Goal: Browse casually

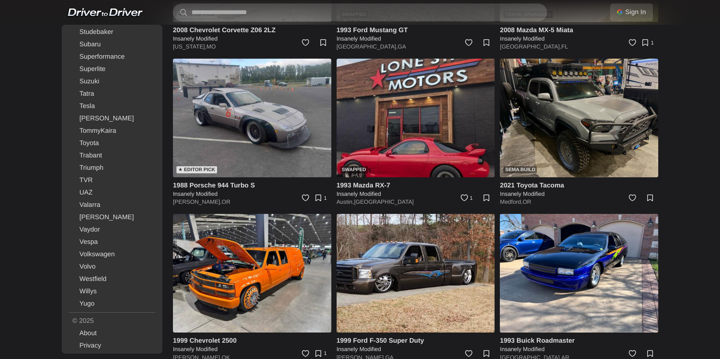
scroll to position [5778, 0]
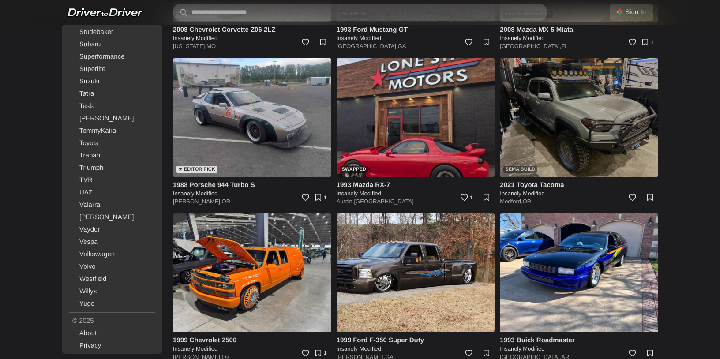
click at [607, 134] on img at bounding box center [579, 117] width 158 height 119
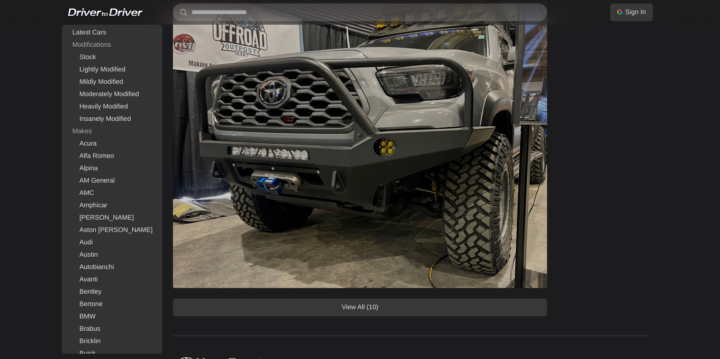
scroll to position [652, 0]
click at [456, 310] on link "View All (10)" at bounding box center [360, 308] width 374 height 18
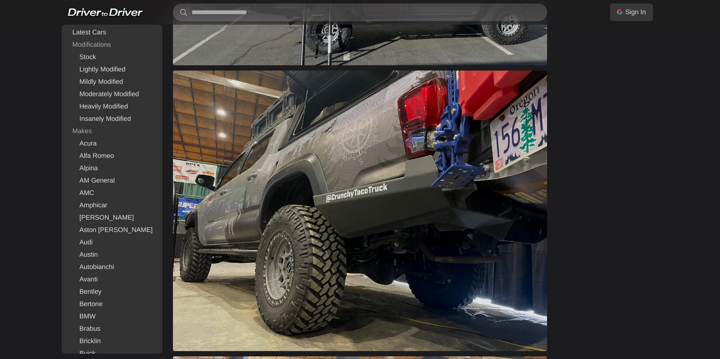
scroll to position [1110, 0]
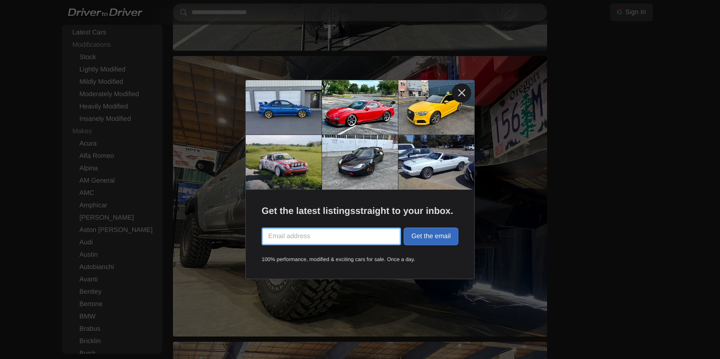
click at [460, 92] on link at bounding box center [461, 92] width 19 height 19
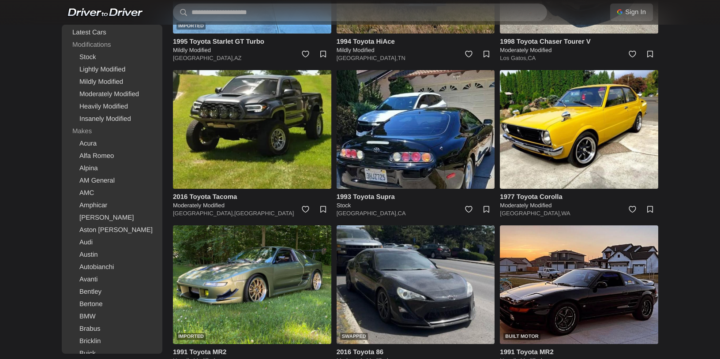
scroll to position [3348, 0]
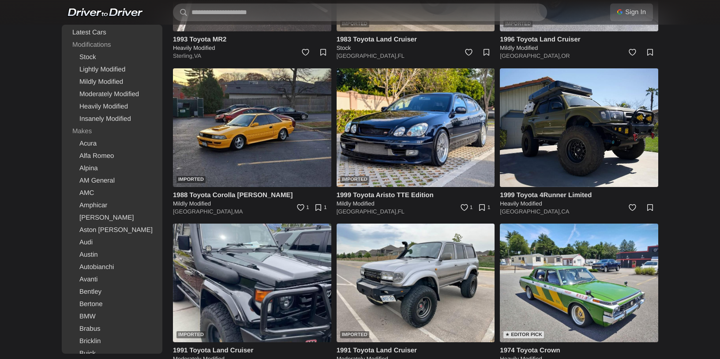
scroll to position [6607, 0]
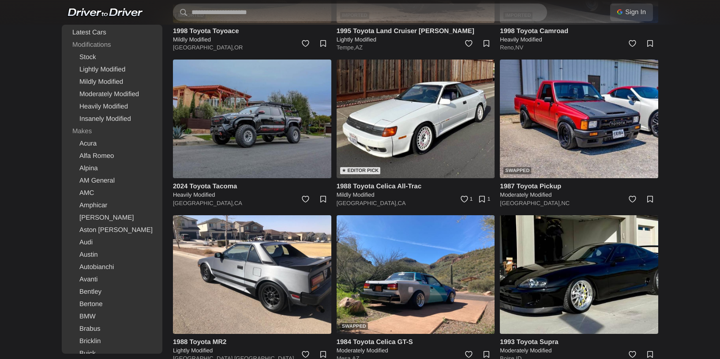
scroll to position [7858, 0]
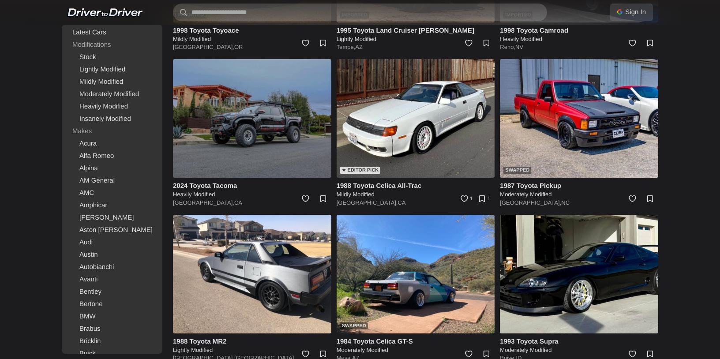
click at [211, 132] on img at bounding box center [252, 118] width 158 height 119
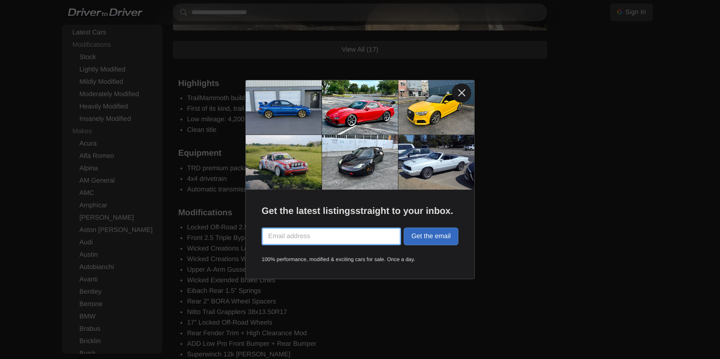
scroll to position [1190, 0]
click at [461, 91] on link at bounding box center [461, 92] width 19 height 19
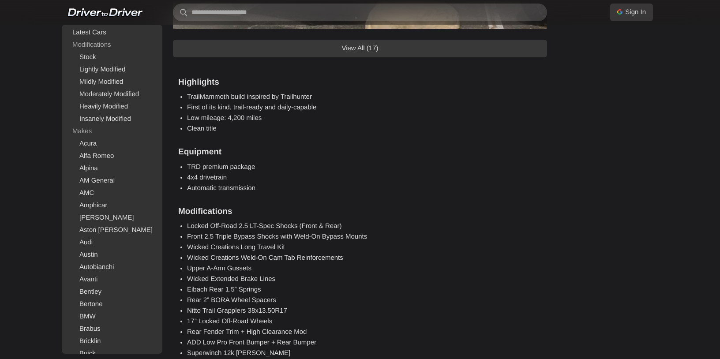
click at [515, 184] on li "Automatic transmission" at bounding box center [364, 188] width 355 height 11
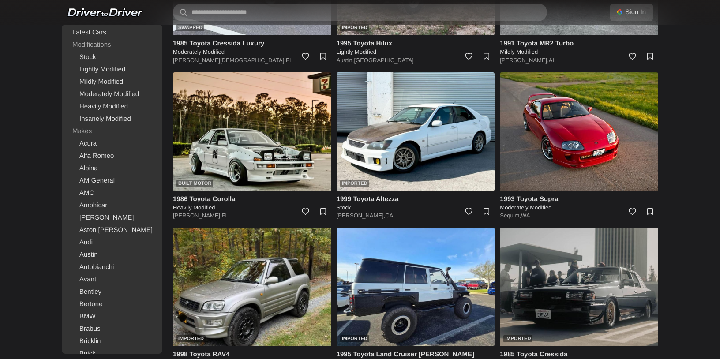
scroll to position [4368, 0]
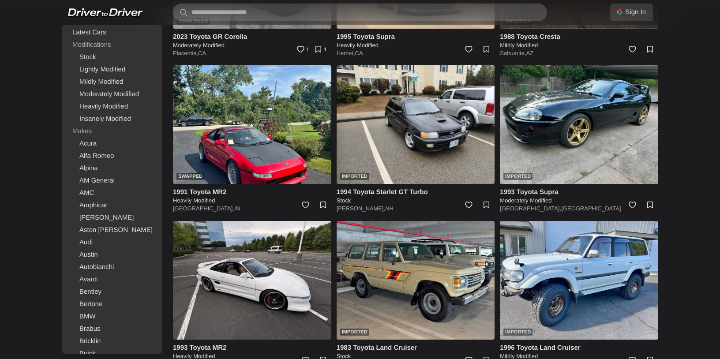
scroll to position [4989, 0]
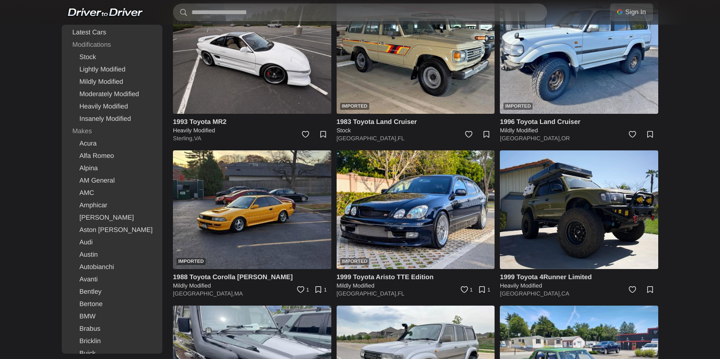
scroll to position [5232, 0]
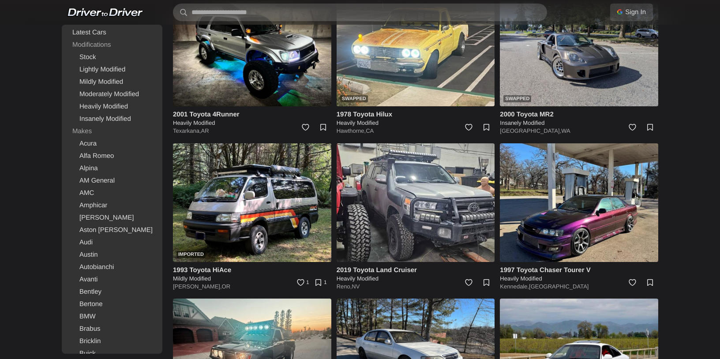
scroll to position [7254, 0]
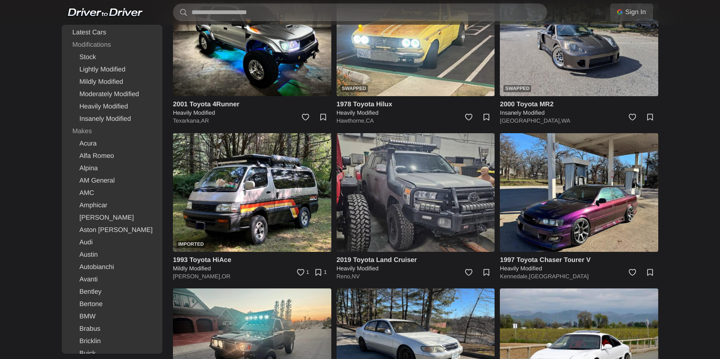
click at [458, 180] on img at bounding box center [416, 192] width 158 height 119
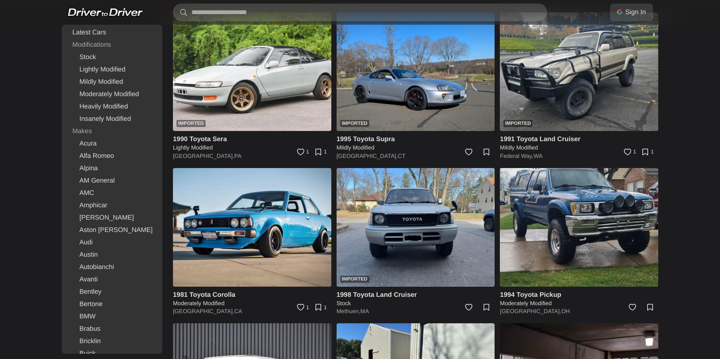
scroll to position [7691, 0]
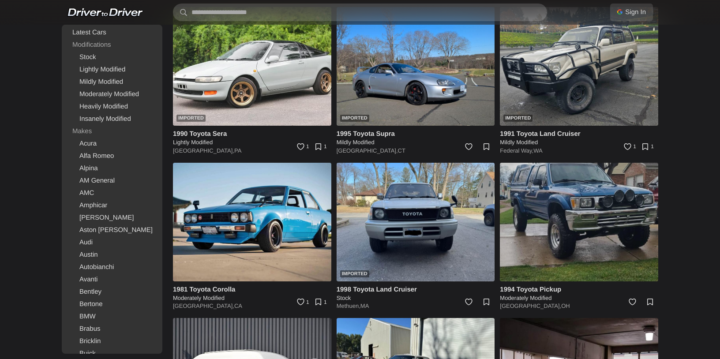
click at [598, 208] on img at bounding box center [579, 222] width 158 height 119
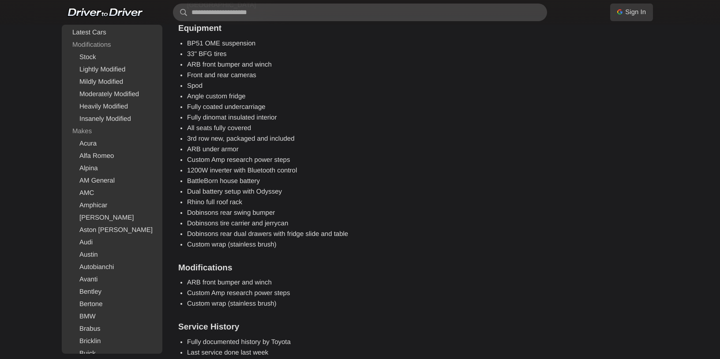
scroll to position [909, 0]
